Goal: Navigation & Orientation: Find specific page/section

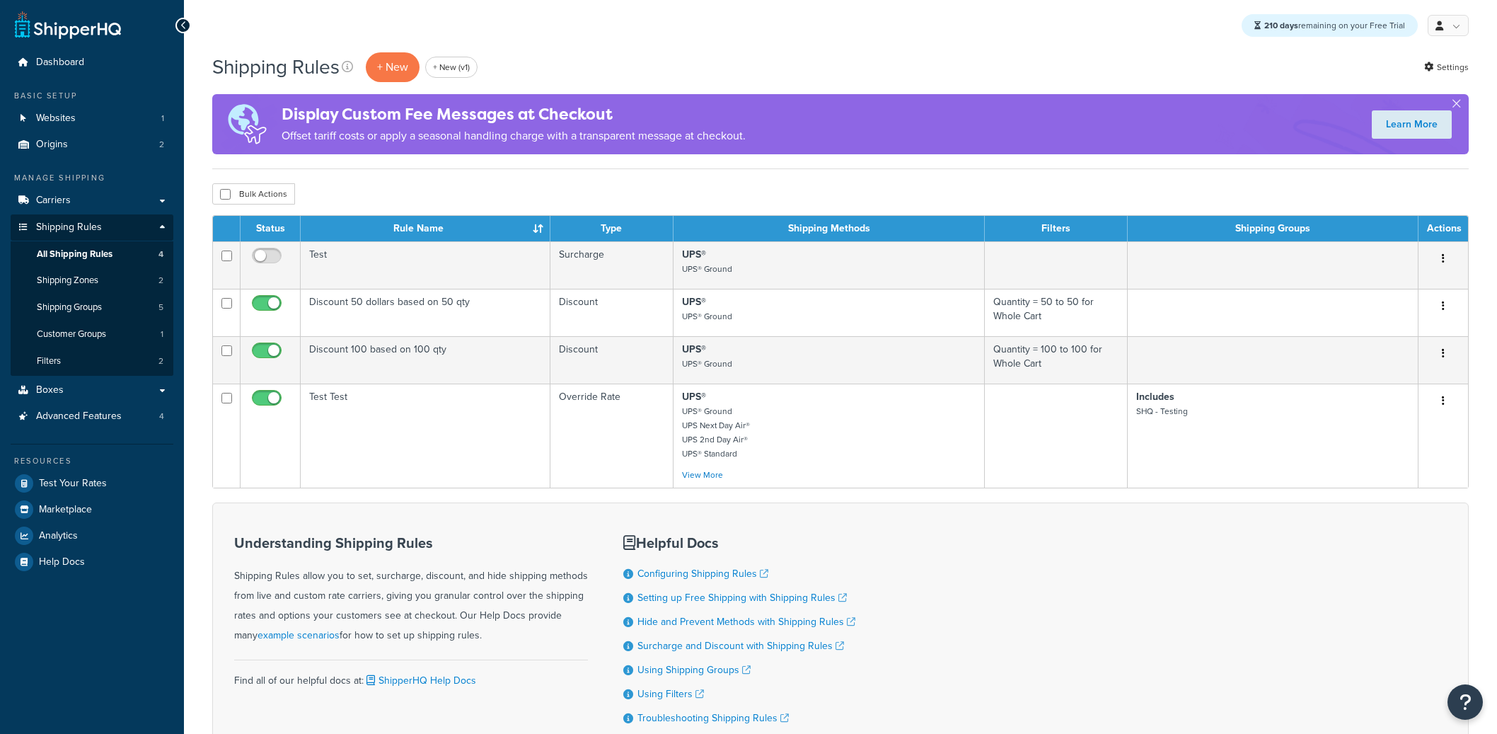
click at [81, 155] on link "Origins 2" at bounding box center [92, 145] width 163 height 26
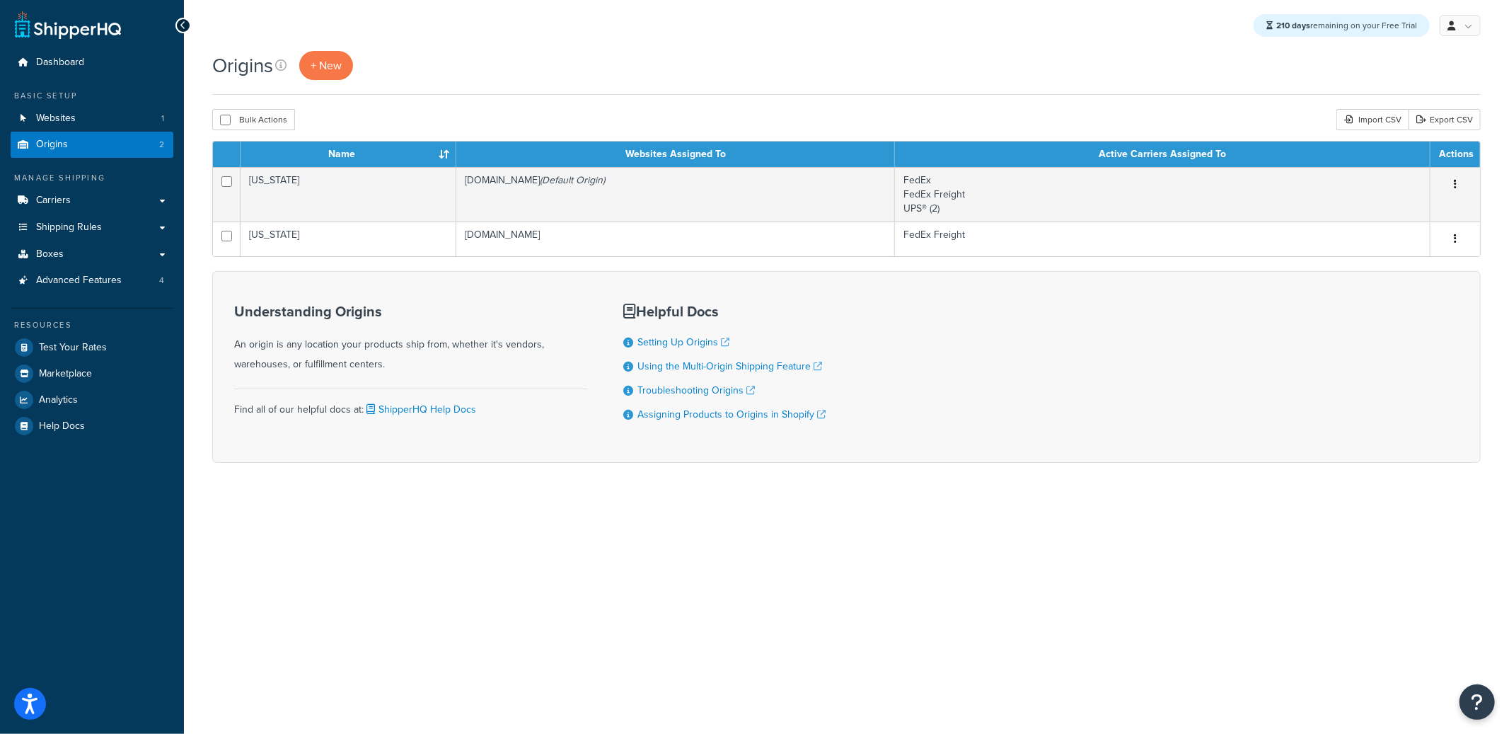
drag, startPoint x: 556, startPoint y: 112, endPoint x: 521, endPoint y: 118, distance: 35.1
click at [556, 112] on div "Bulk Actions Duplicate Delete Import CSV Export CSV" at bounding box center [846, 119] width 1268 height 21
click at [108, 122] on link "Websites 1" at bounding box center [92, 118] width 163 height 26
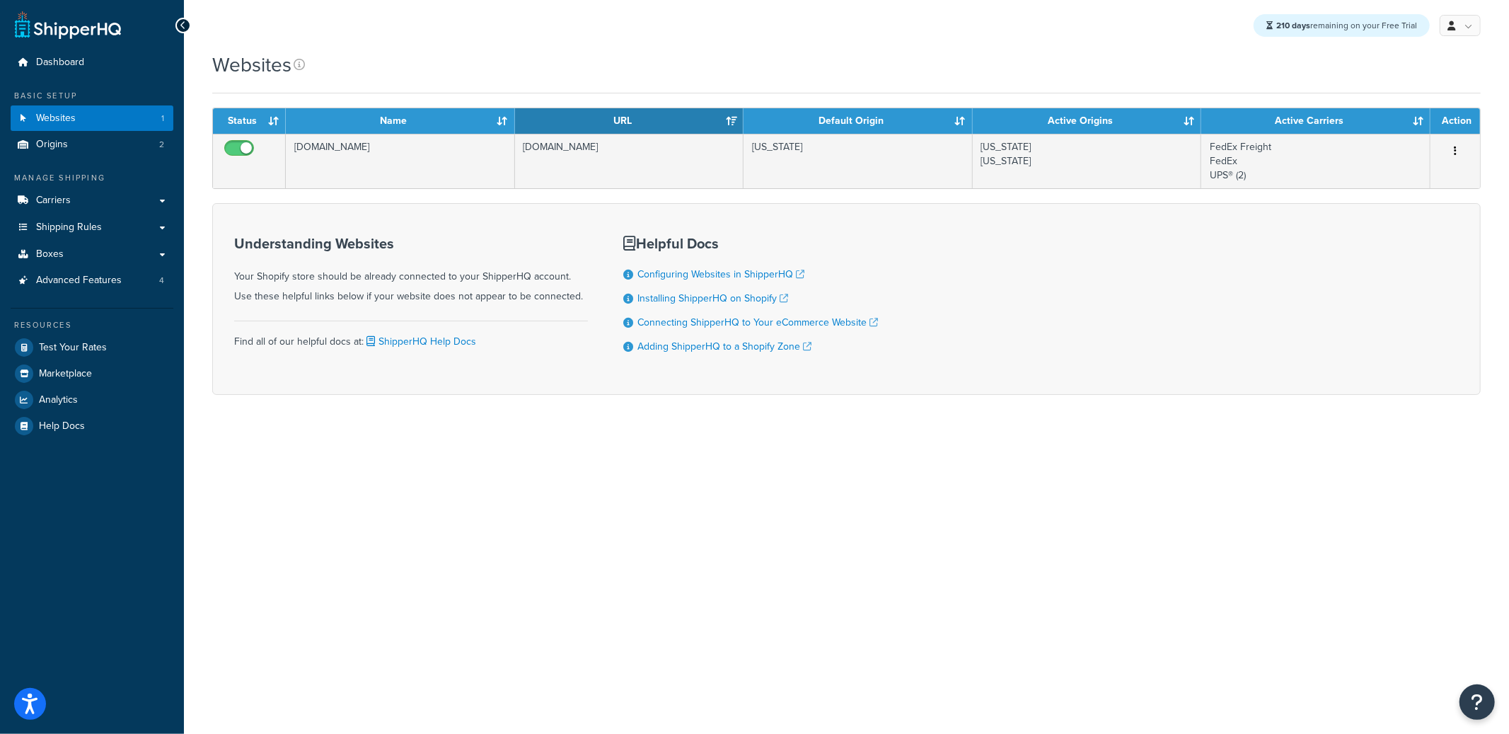
click at [76, 299] on ul "Manage Shipping Carriers Carriers All Carriers 5 Method Merging Rules 0 Shippin…" at bounding box center [92, 305] width 163 height 267
click at [78, 289] on link "Advanced Features 4" at bounding box center [92, 280] width 163 height 26
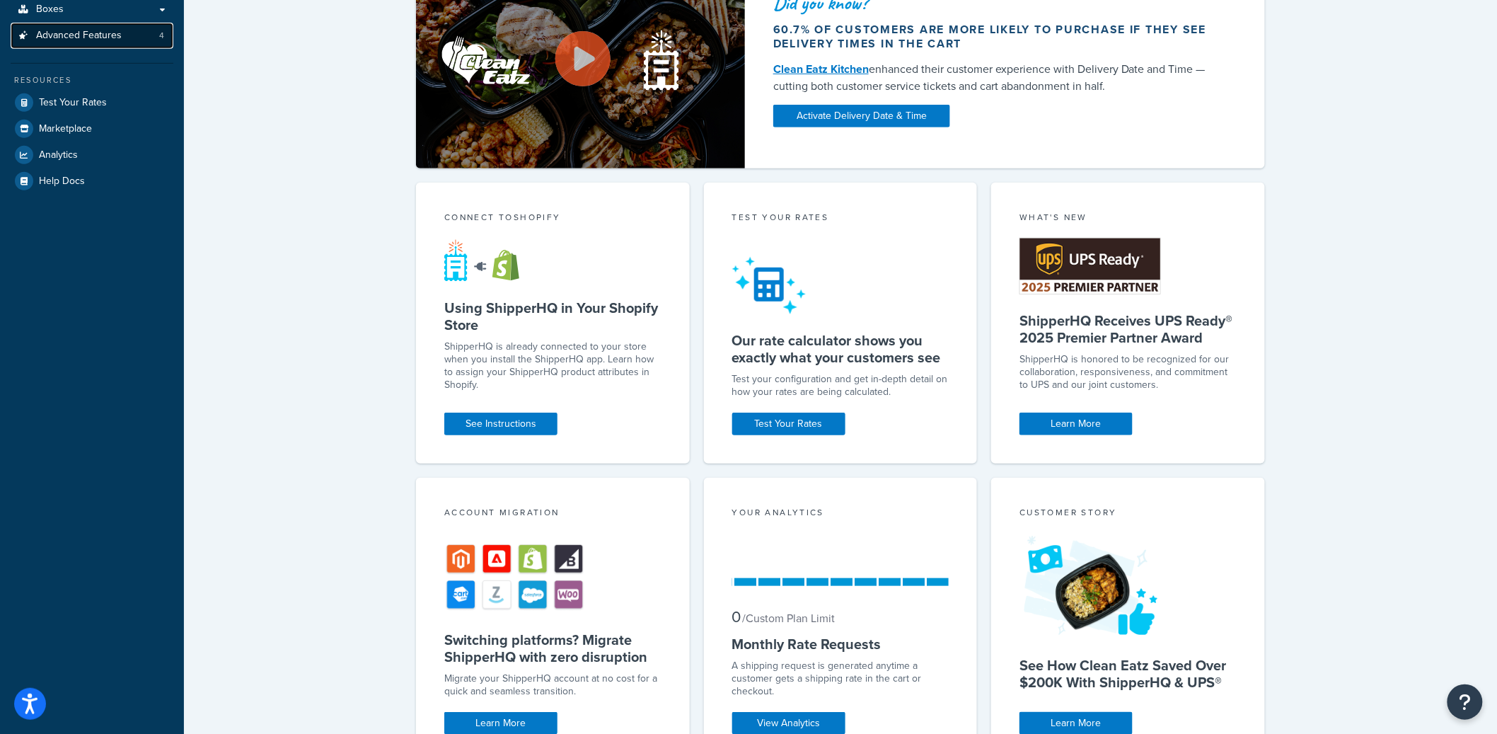
click at [92, 30] on span "Advanced Features" at bounding box center [79, 36] width 86 height 12
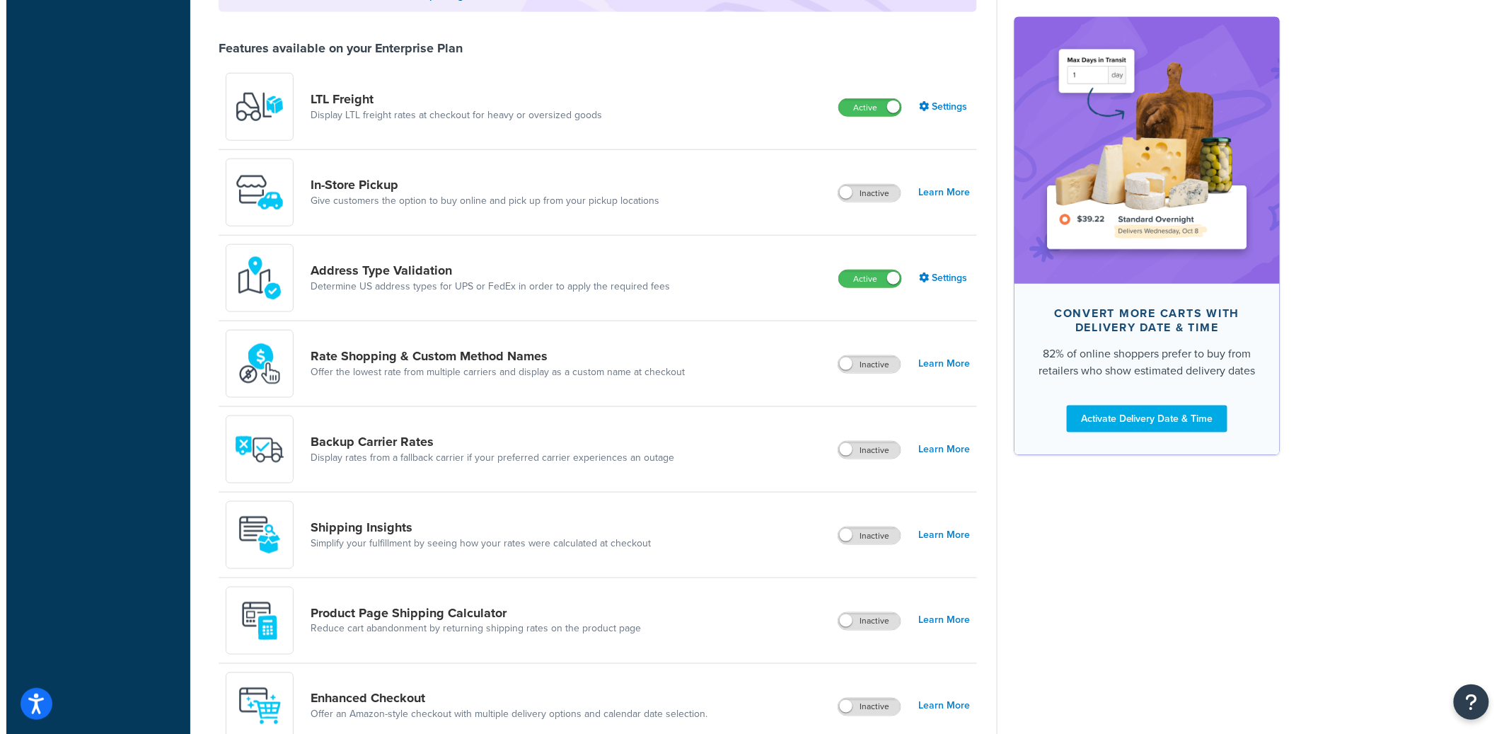
scroll to position [760, 0]
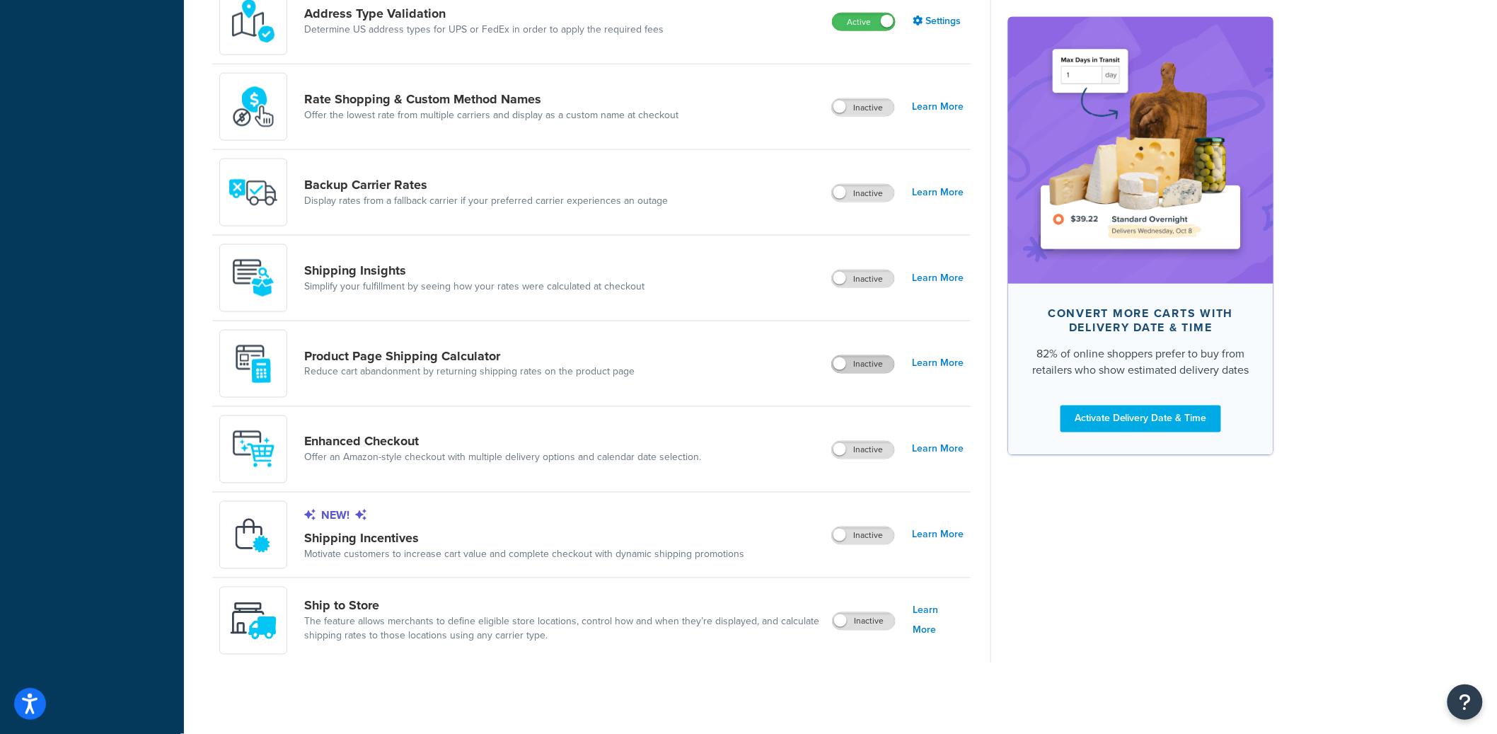
click at [861, 364] on label "Inactive" at bounding box center [863, 364] width 62 height 17
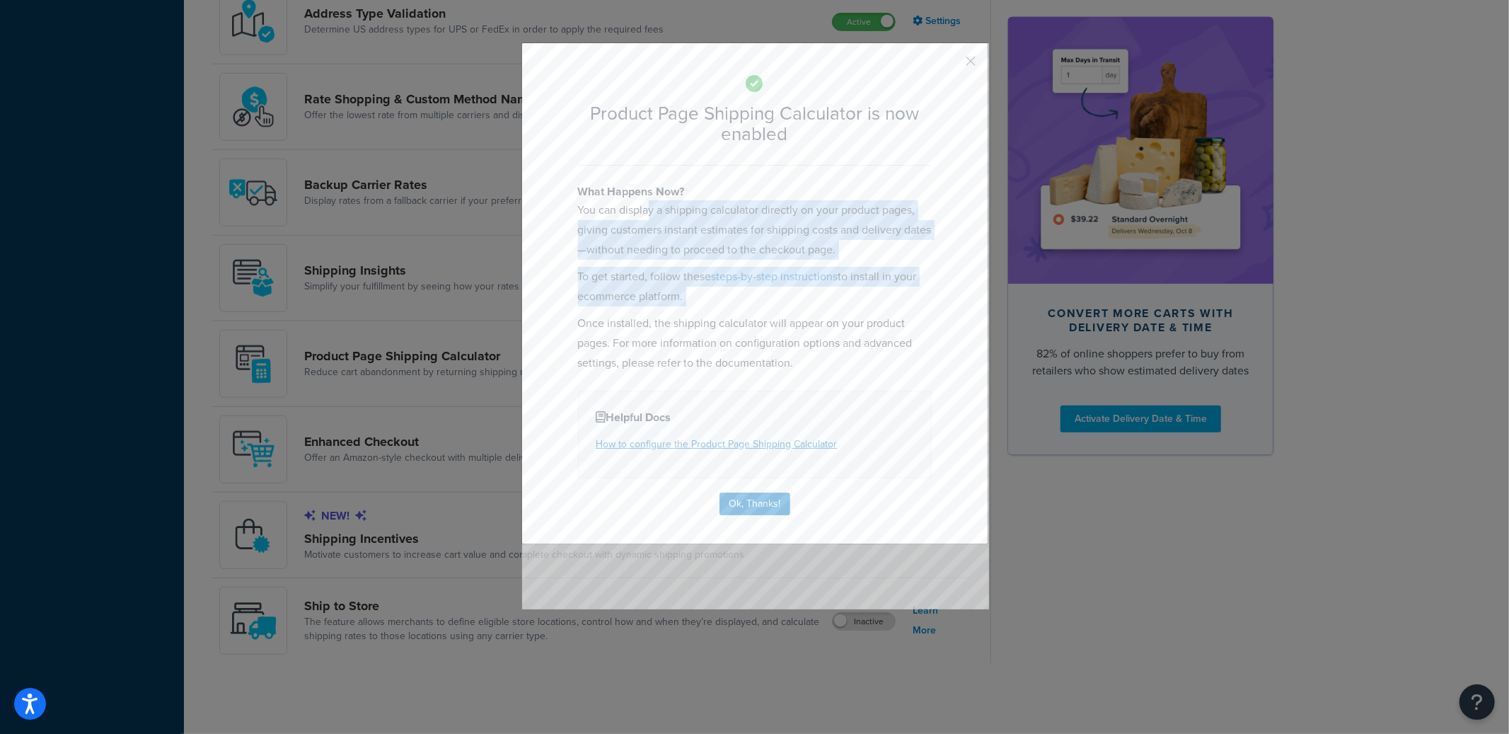
drag, startPoint x: 641, startPoint y: 208, endPoint x: 651, endPoint y: 314, distance: 106.6
click at [649, 311] on div "What Happens Now? You can display a shipping calculator directly on your produc…" at bounding box center [755, 278] width 354 height 190
click at [736, 286] on p "To get started, follow these steps-by-step instructions to install in your ecom…" at bounding box center [755, 287] width 354 height 40
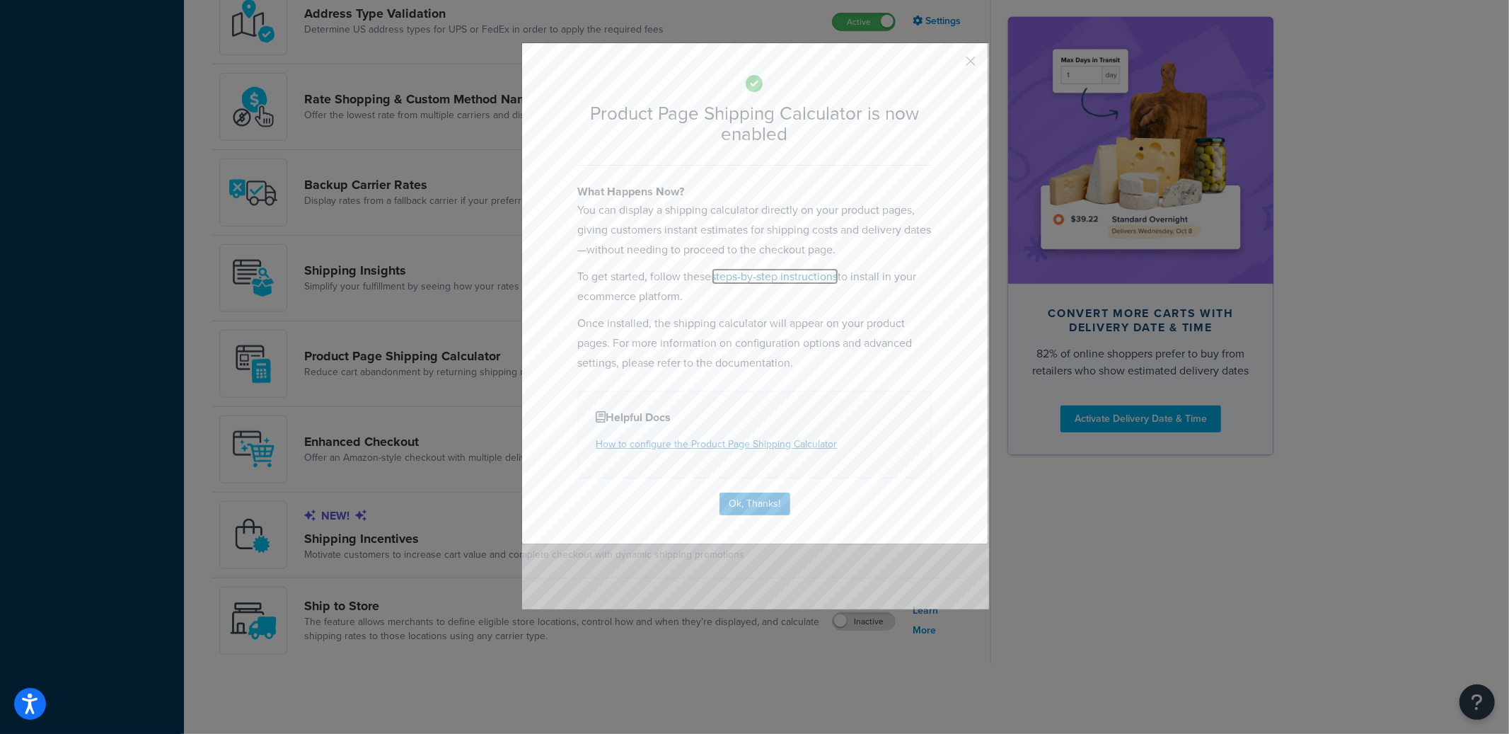
click at [779, 274] on link "steps-by-step instructions" at bounding box center [775, 276] width 127 height 16
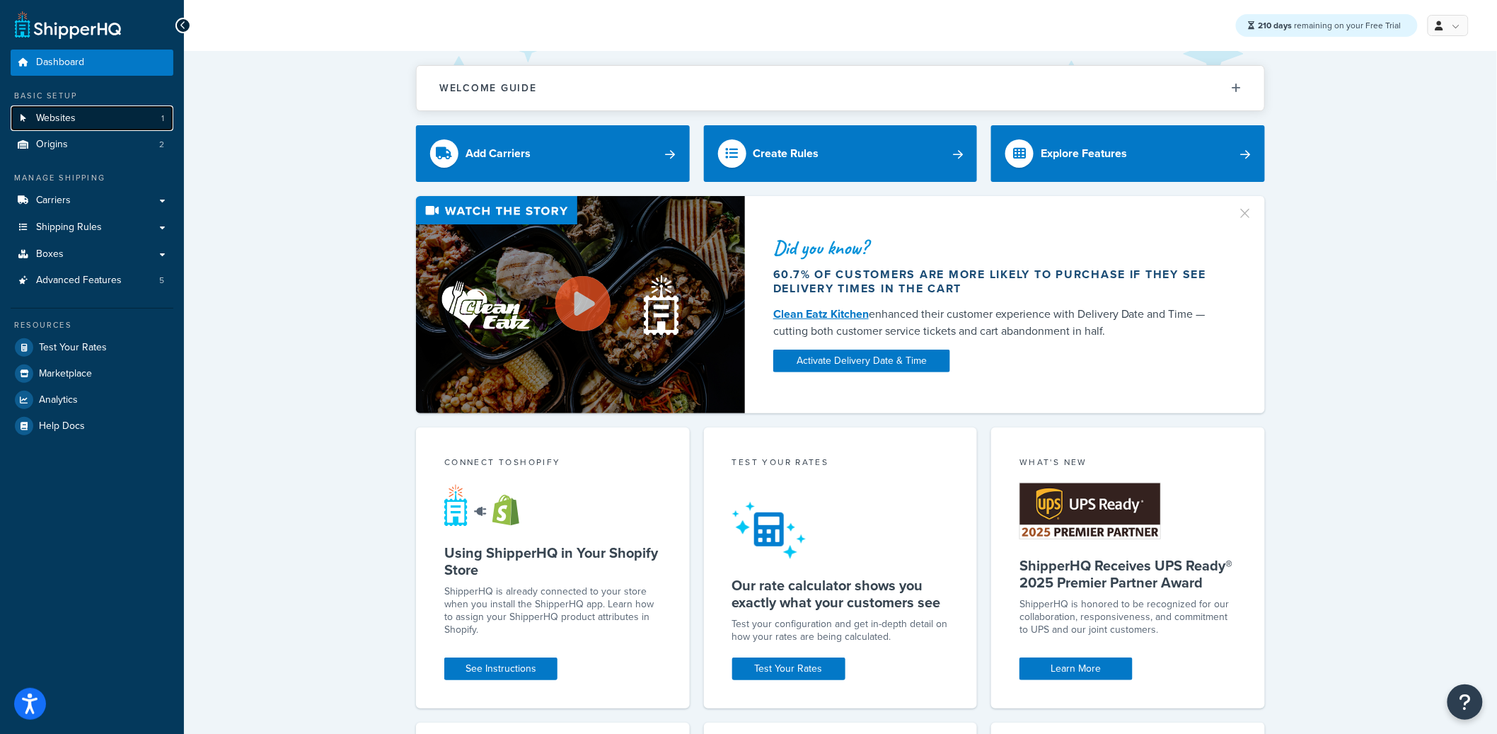
click at [165, 117] on link "Websites 1" at bounding box center [92, 118] width 163 height 26
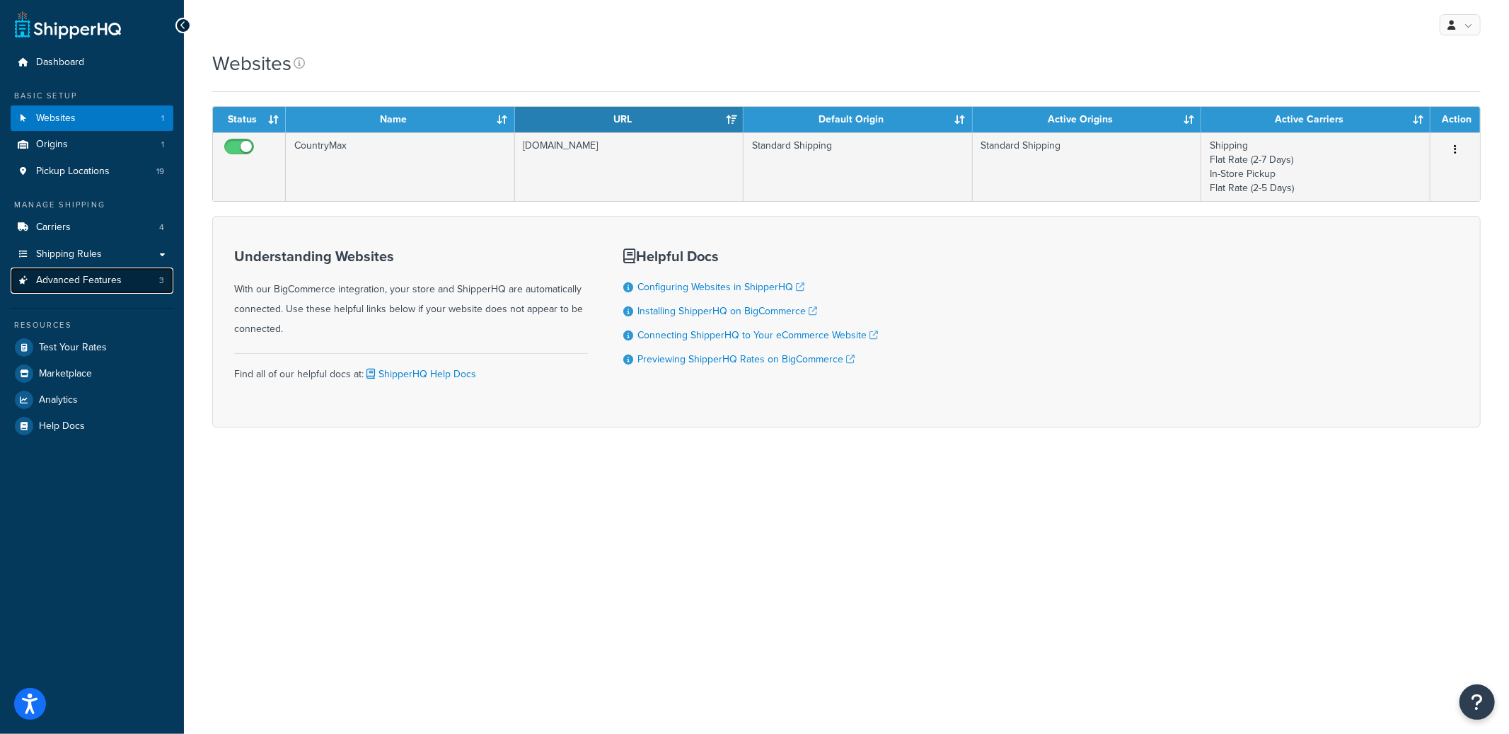
click at [103, 286] on span "Advanced Features" at bounding box center [79, 280] width 86 height 12
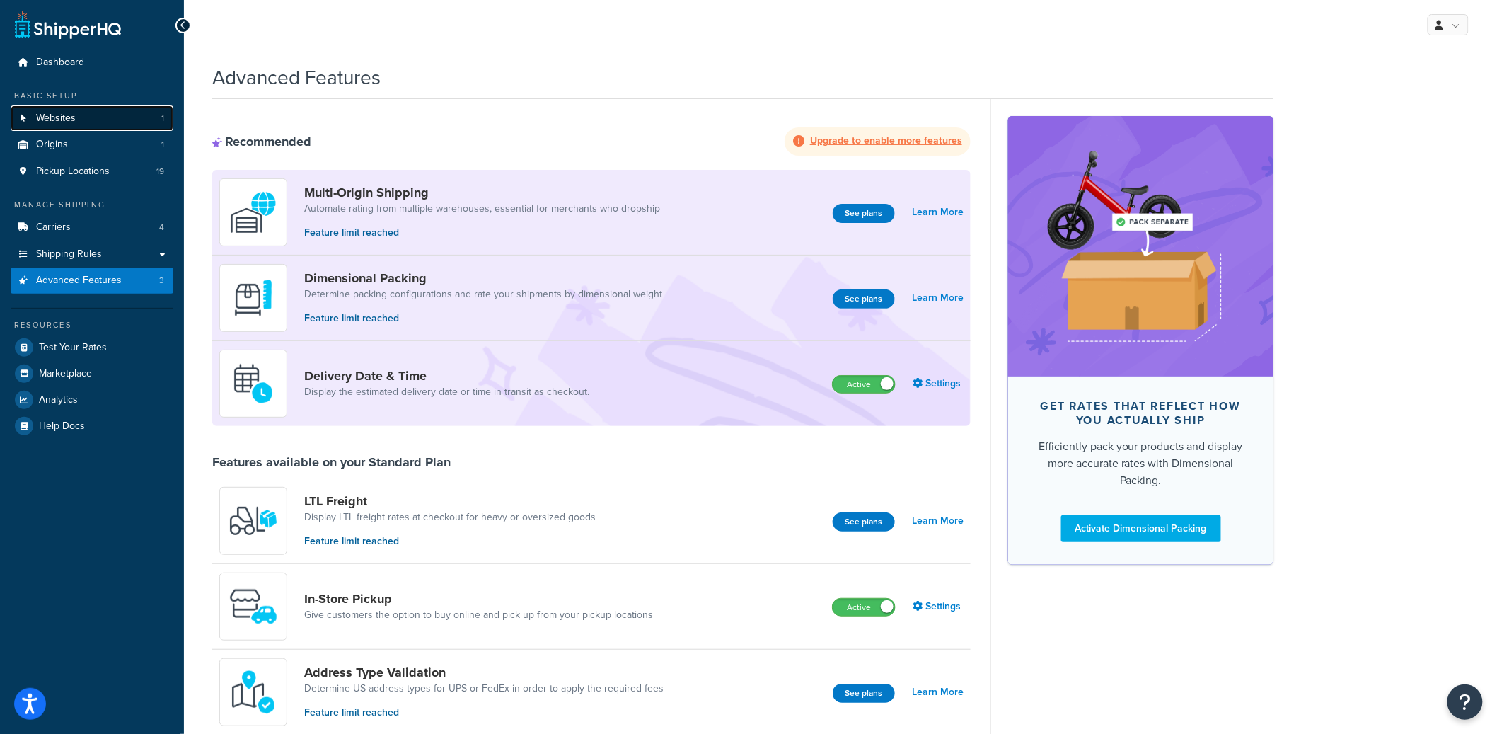
click at [137, 124] on link "Websites 1" at bounding box center [92, 118] width 163 height 26
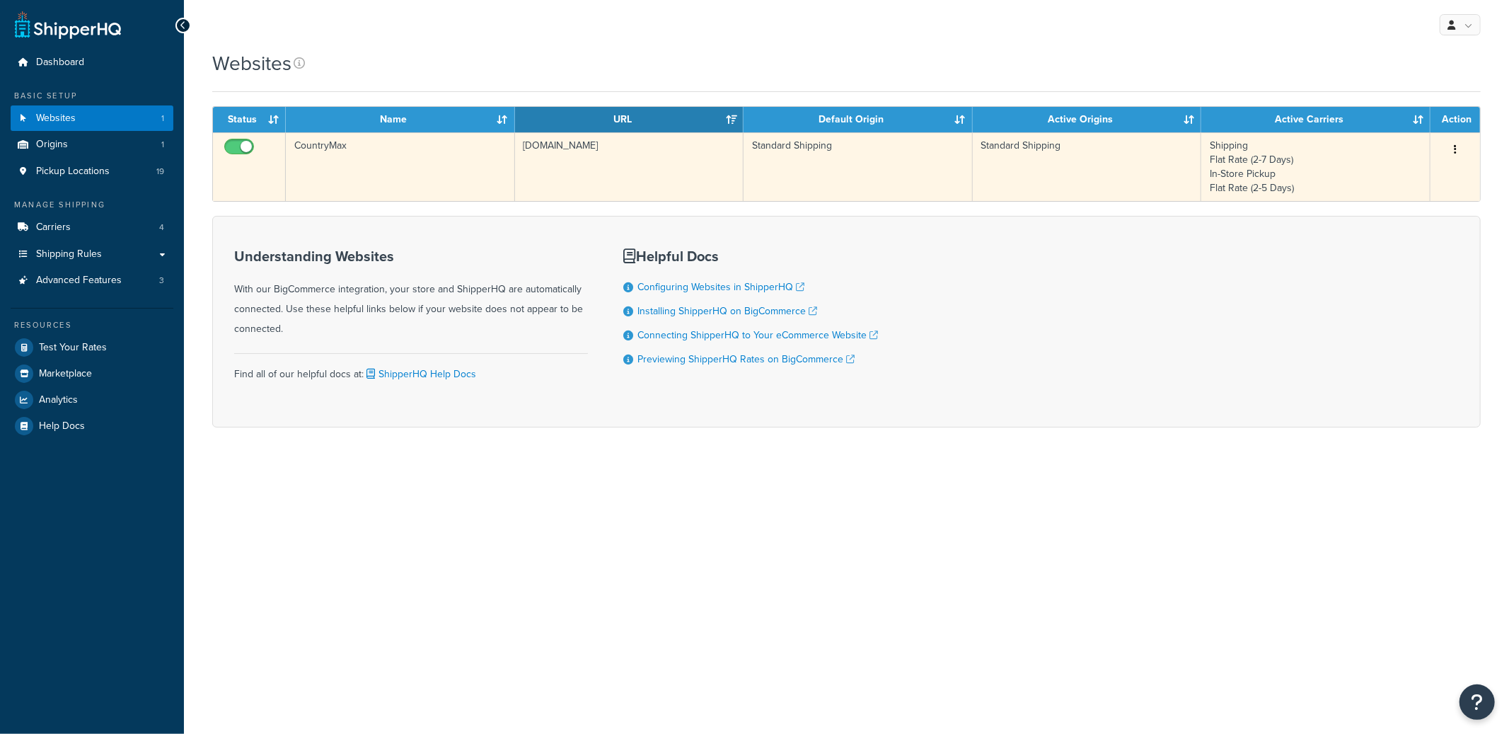
click at [584, 180] on td "[DOMAIN_NAME]" at bounding box center [629, 166] width 229 height 69
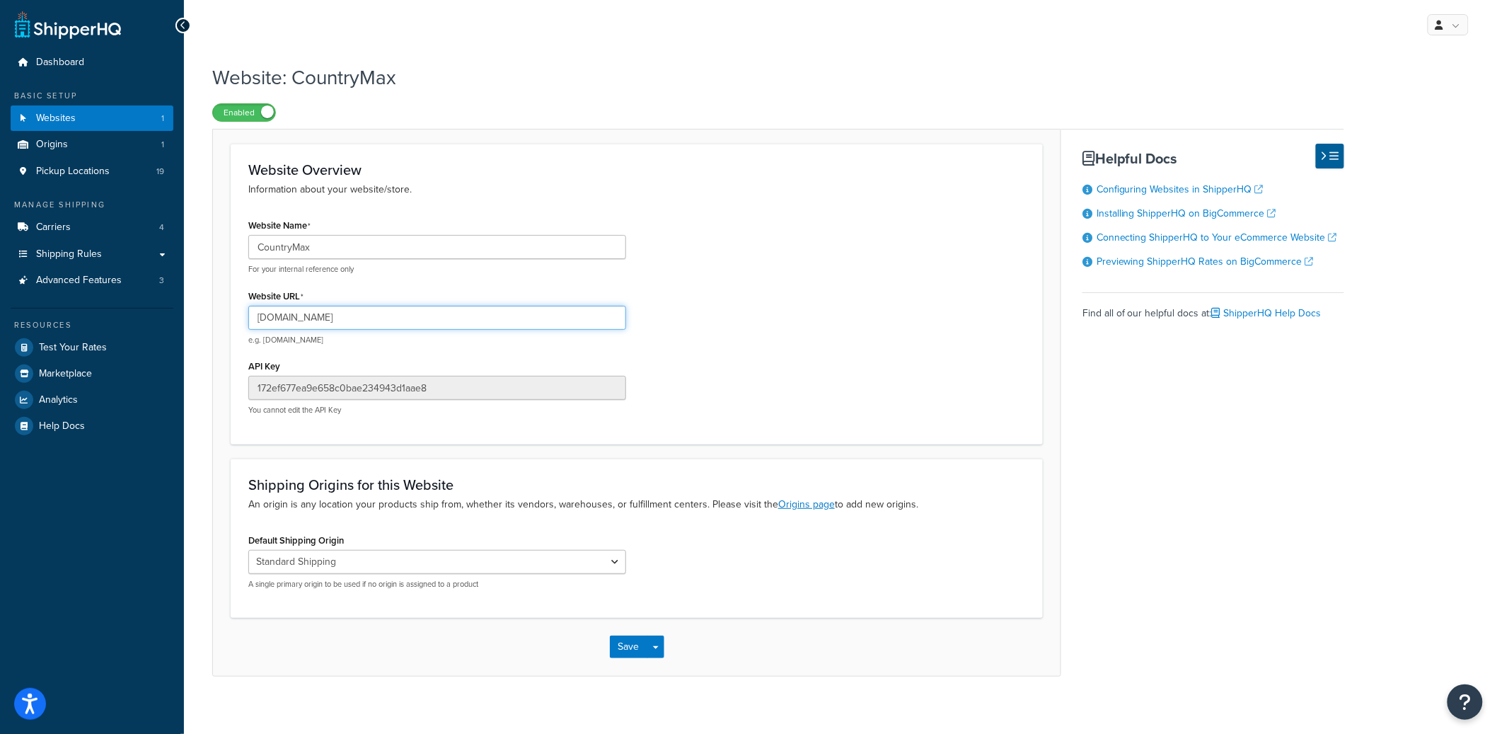
drag, startPoint x: 370, startPoint y: 323, endPoint x: 326, endPoint y: 324, distance: 43.9
click at [281, 320] on input "[DOMAIN_NAME]" at bounding box center [437, 318] width 378 height 24
drag, startPoint x: 892, startPoint y: 304, endPoint x: 1099, endPoint y: 119, distance: 278.1
click at [893, 303] on div "Website Name CountryMax For your internal reference only Website URL [DOMAIN_NA…" at bounding box center [637, 320] width 798 height 211
